Goal: Find specific page/section: Find specific page/section

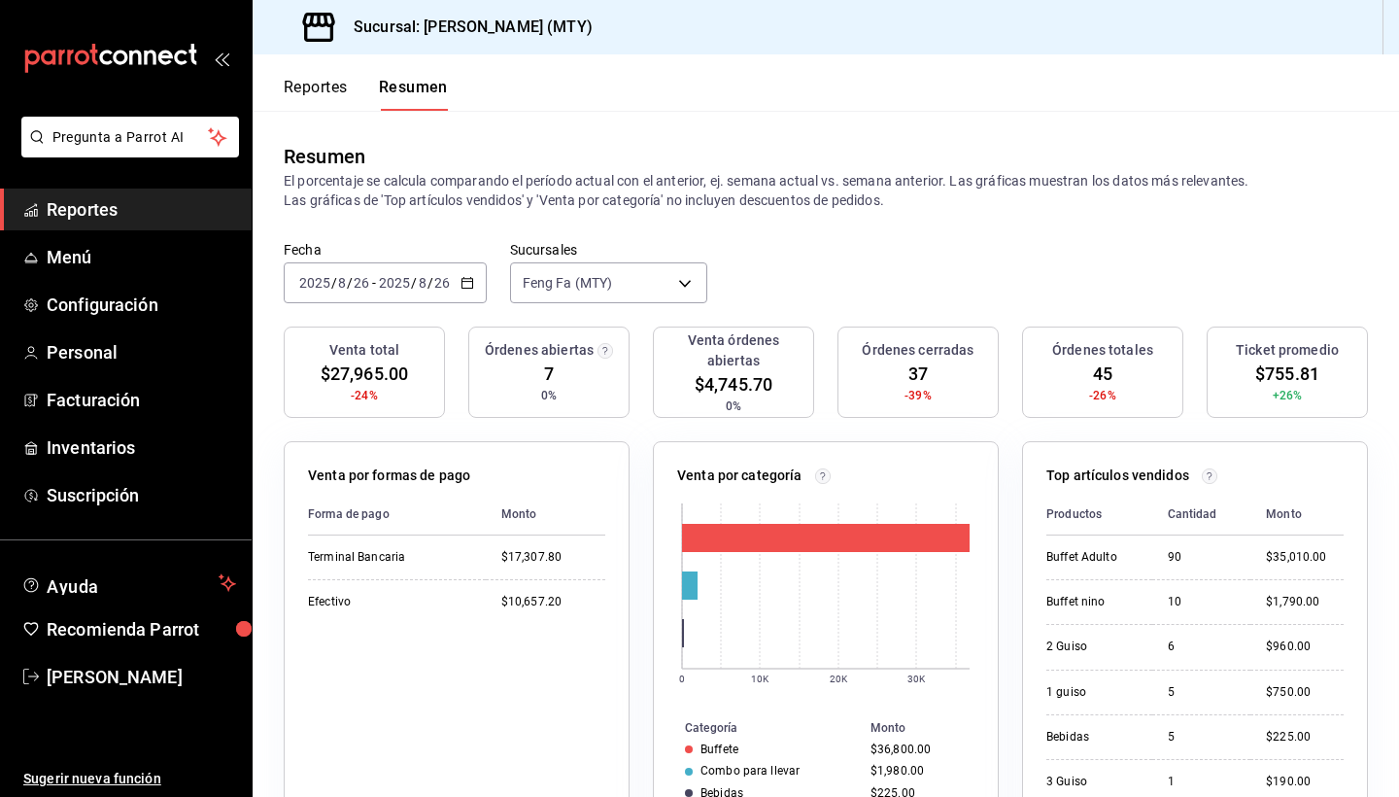
click at [462, 160] on div "Resumen El porcentaje se calcula comparando el período actual con el anterior, …" at bounding box center [826, 176] width 1084 height 68
click at [905, 102] on header "Reportes Resumen" at bounding box center [826, 82] width 1146 height 56
